Goal: Task Accomplishment & Management: Use online tool/utility

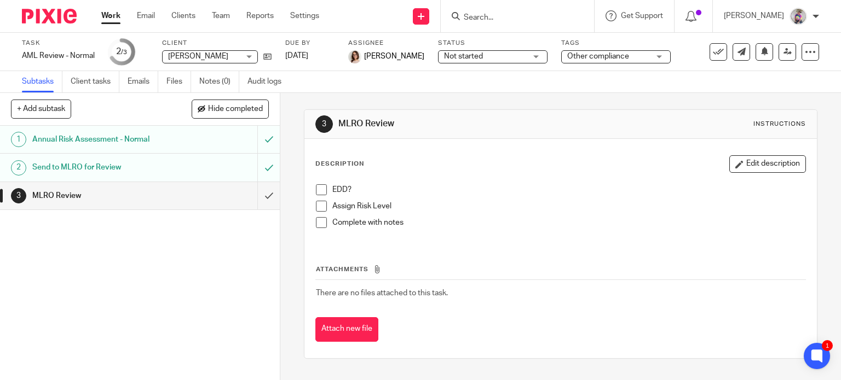
click at [490, 21] on input "Search" at bounding box center [512, 18] width 99 height 10
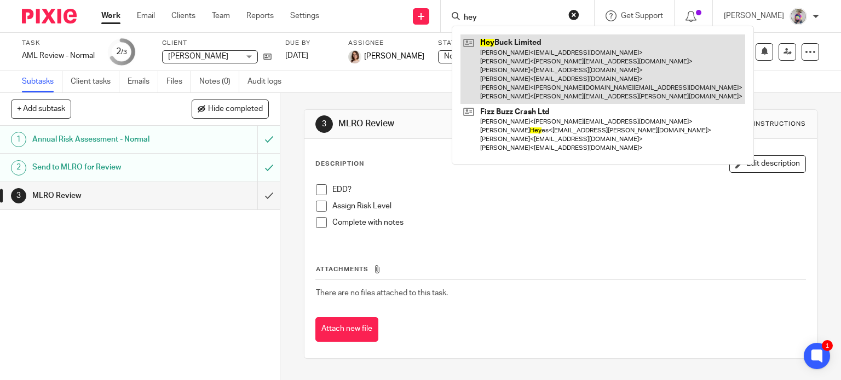
type input "hey"
click at [532, 45] on link at bounding box center [602, 69] width 285 height 70
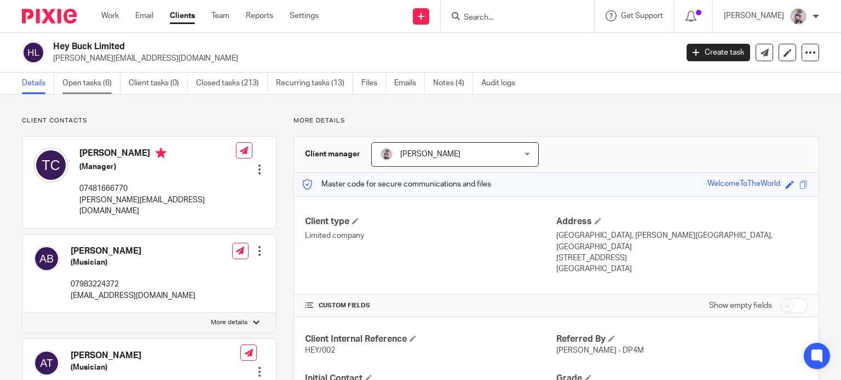
click at [95, 82] on link "Open tasks (6)" at bounding box center [91, 83] width 58 height 21
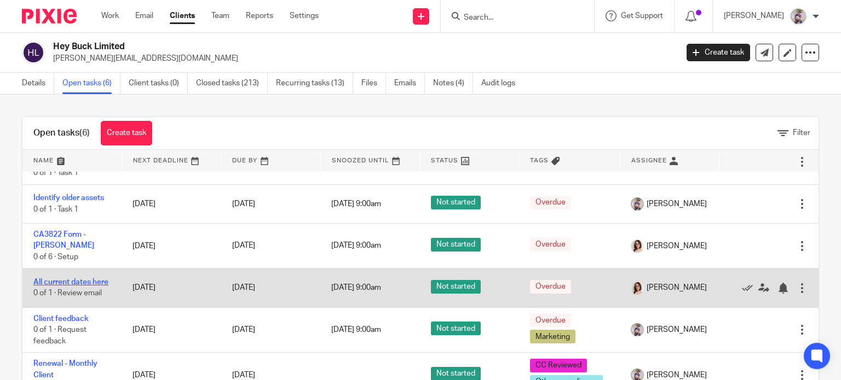
scroll to position [39, 0]
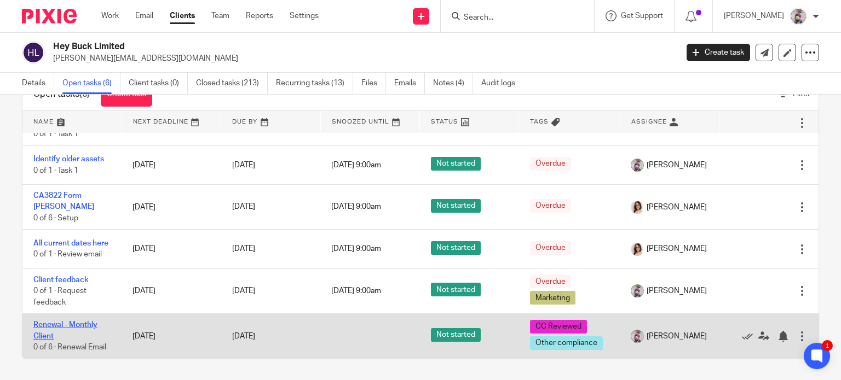
click at [68, 326] on link "Renewal - Monthly Client" at bounding box center [65, 330] width 64 height 19
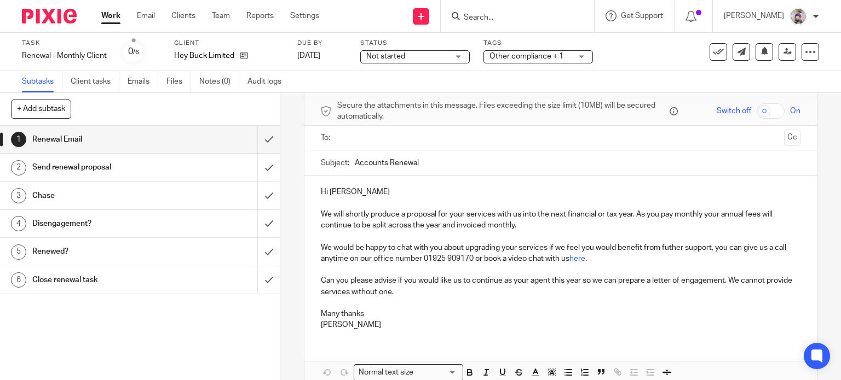
scroll to position [45, 0]
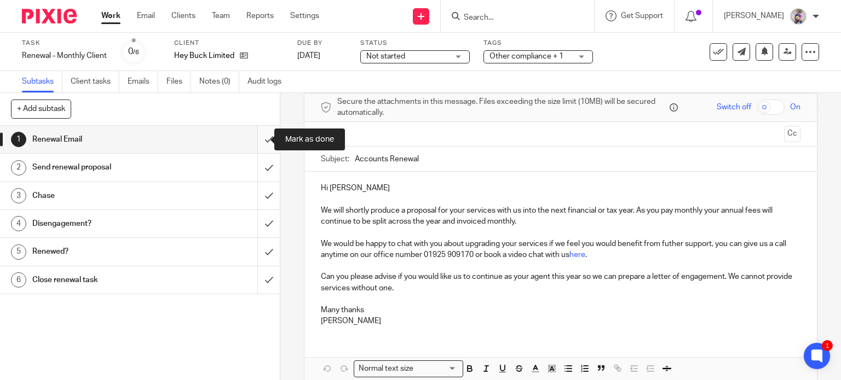
click at [253, 136] on input "submit" at bounding box center [140, 139] width 280 height 27
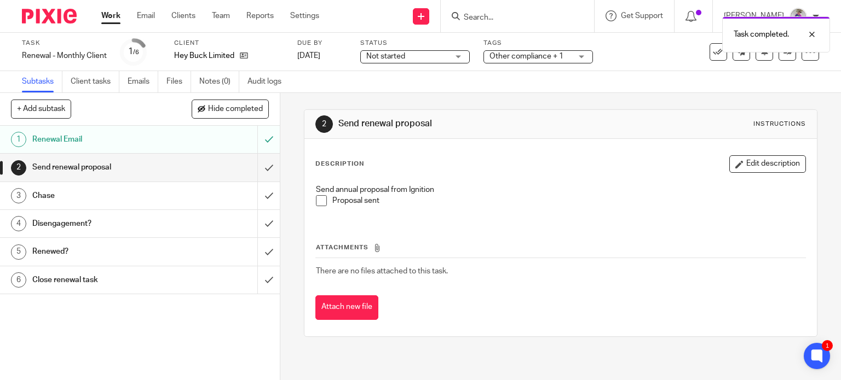
click at [322, 202] on span at bounding box center [321, 200] width 11 height 11
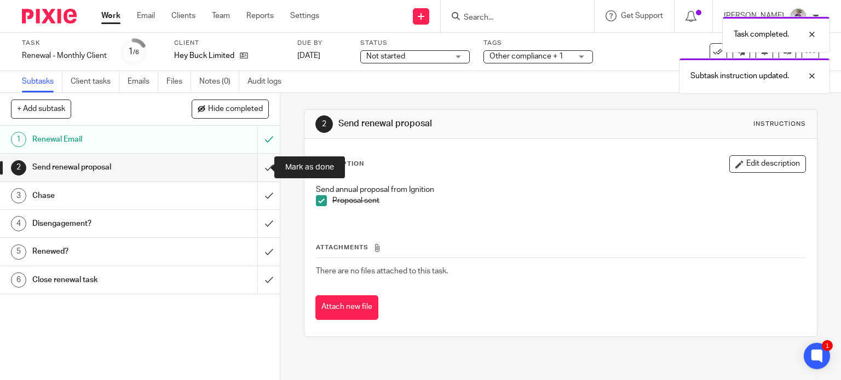
click at [260, 165] on input "submit" at bounding box center [140, 167] width 280 height 27
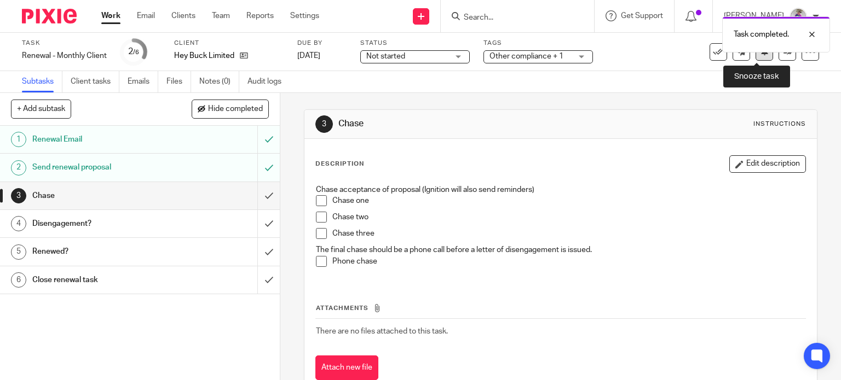
click at [760, 54] on icon at bounding box center [764, 51] width 8 height 8
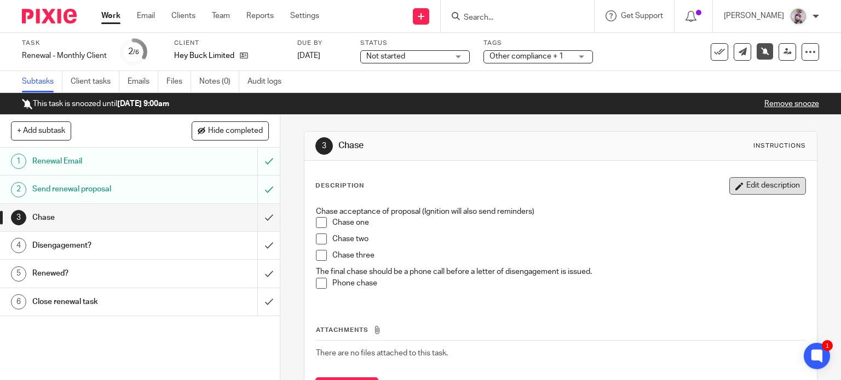
click at [741, 190] on button "Edit description" at bounding box center [767, 186] width 77 height 18
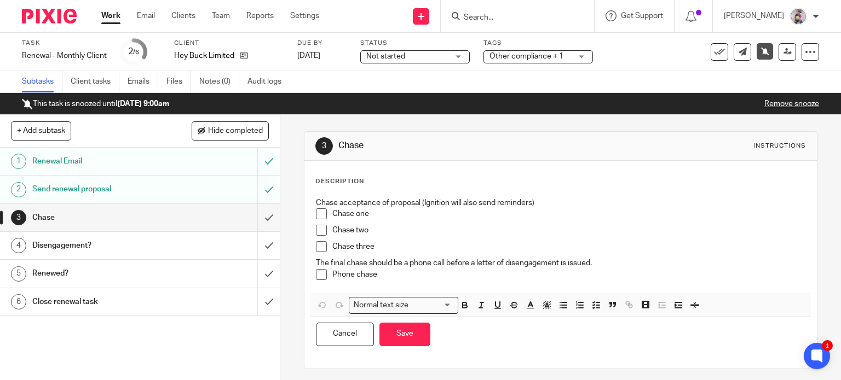
click at [547, 201] on p "Chase acceptance of proposal (Ignition will also send reminders)" at bounding box center [561, 203] width 490 height 11
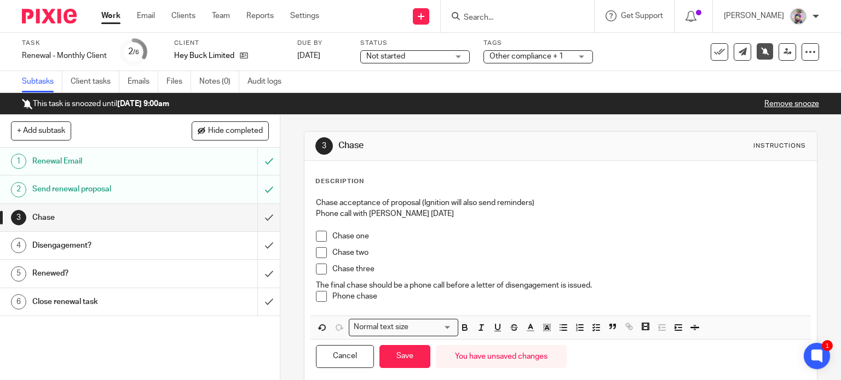
click at [443, 220] on p at bounding box center [561, 225] width 490 height 11
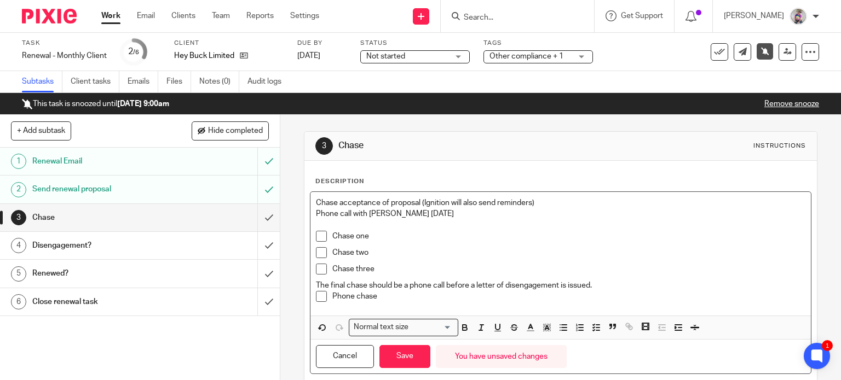
click at [440, 214] on p "Phone call with Terri on Monday" at bounding box center [561, 214] width 490 height 11
click at [410, 356] on button "Save" at bounding box center [404, 357] width 51 height 24
